Goal: Task Accomplishment & Management: Manage account settings

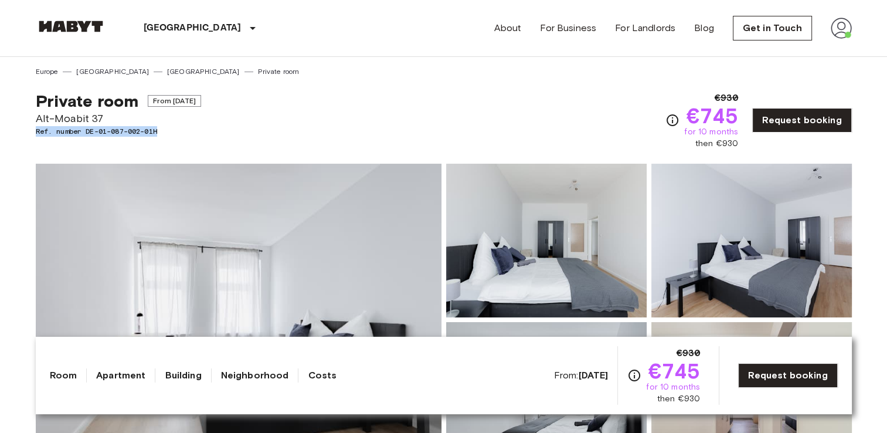
drag, startPoint x: 166, startPoint y: 131, endPoint x: 37, endPoint y: 131, distance: 129.5
click at [37, 131] on span "Ref. number DE-01-087-002-01H" at bounding box center [118, 131] width 165 height 11
copy span "Ref. number DE-01-087-002-01H"
click at [386, 71] on div "Europe Germany Berlin Private room" at bounding box center [444, 67] width 816 height 20
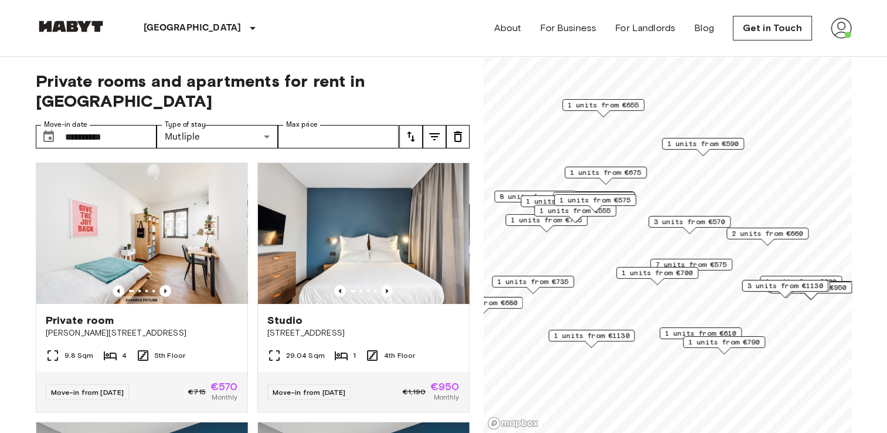
scroll to position [2616, 0]
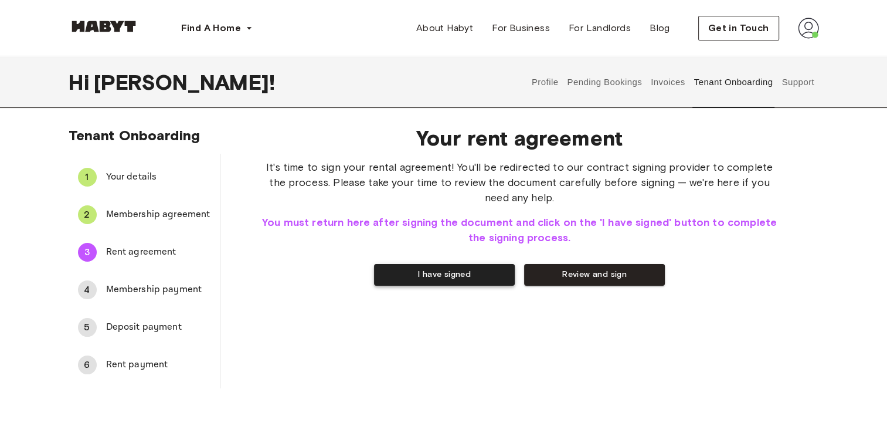
click at [445, 274] on button "I have signed" at bounding box center [444, 275] width 141 height 22
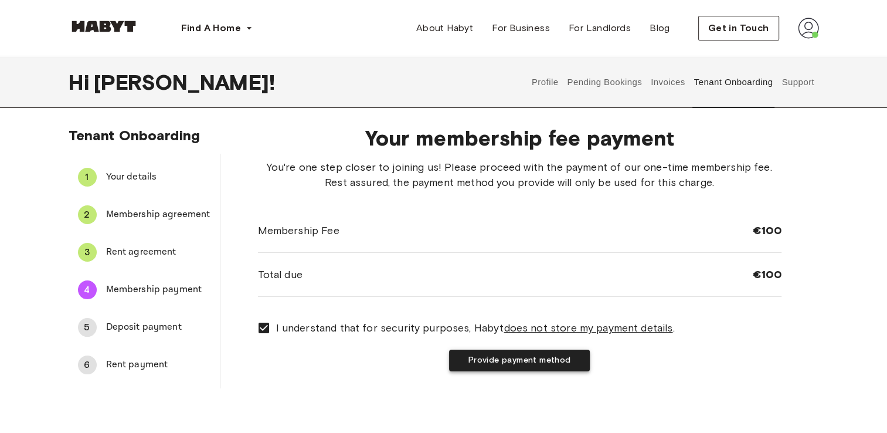
click at [515, 362] on button "Provide payment method" at bounding box center [519, 360] width 141 height 22
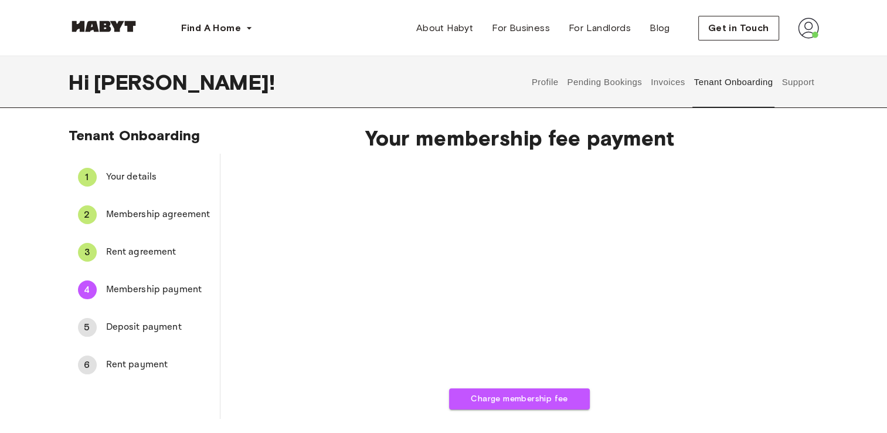
click at [141, 250] on span "Rent agreement" at bounding box center [158, 252] width 104 height 14
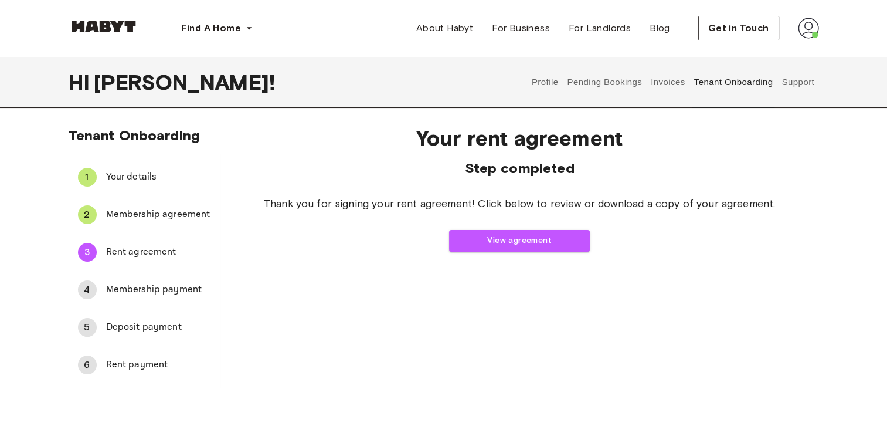
click at [145, 286] on span "Membership payment" at bounding box center [158, 289] width 104 height 14
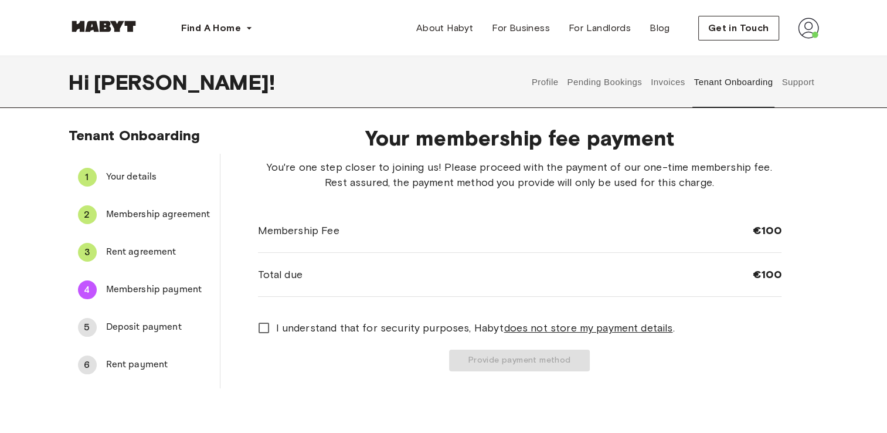
click at [144, 257] on span "Rent agreement" at bounding box center [158, 252] width 104 height 14
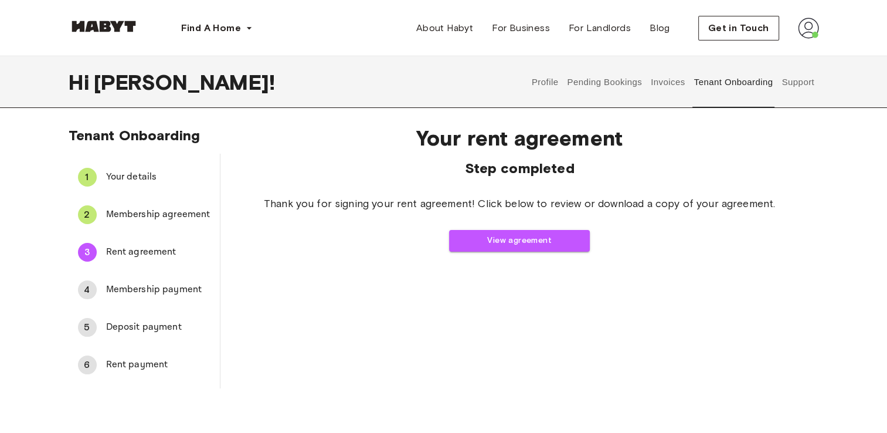
click at [324, 168] on span "Step completed" at bounding box center [519, 168] width 523 height 18
